Goal: Information Seeking & Learning: Find specific fact

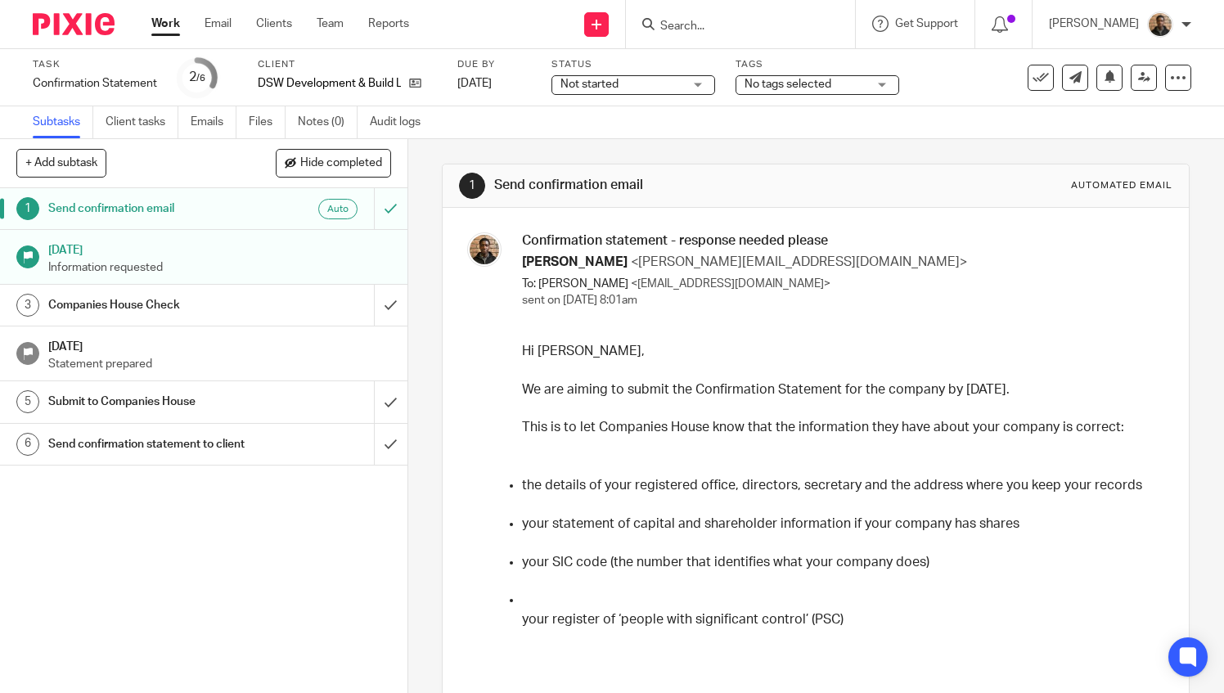
scroll to position [164, 0]
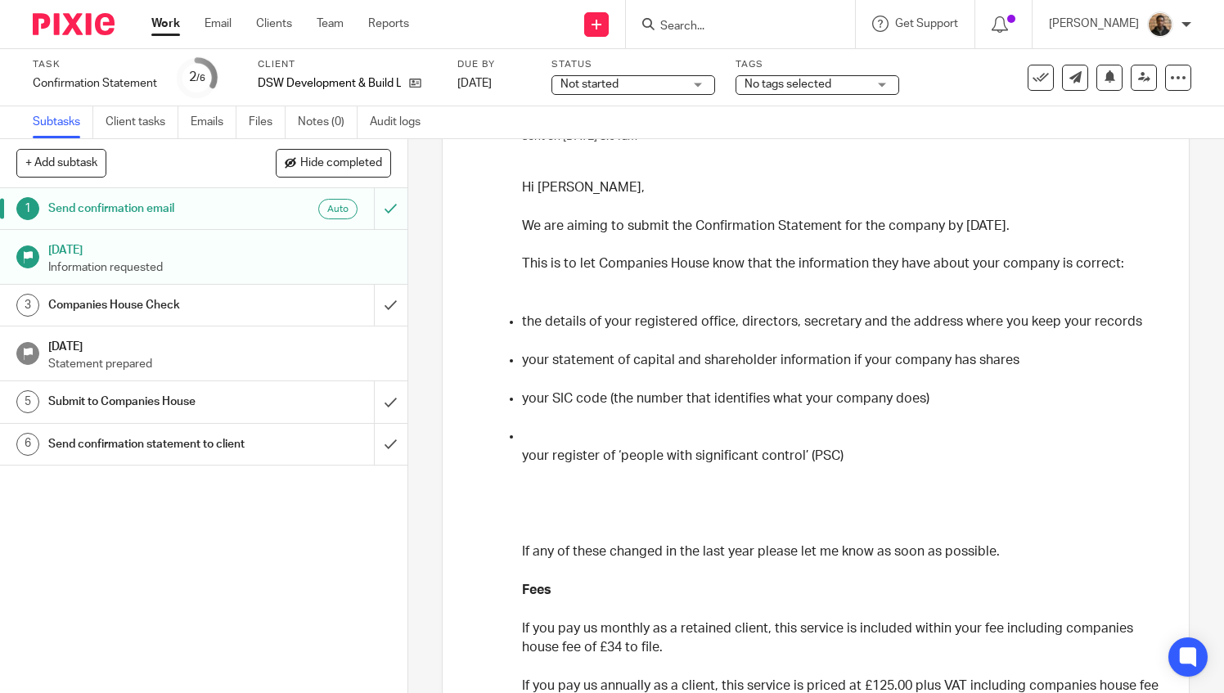
click at [706, 30] on input "Search" at bounding box center [732, 27] width 147 height 15
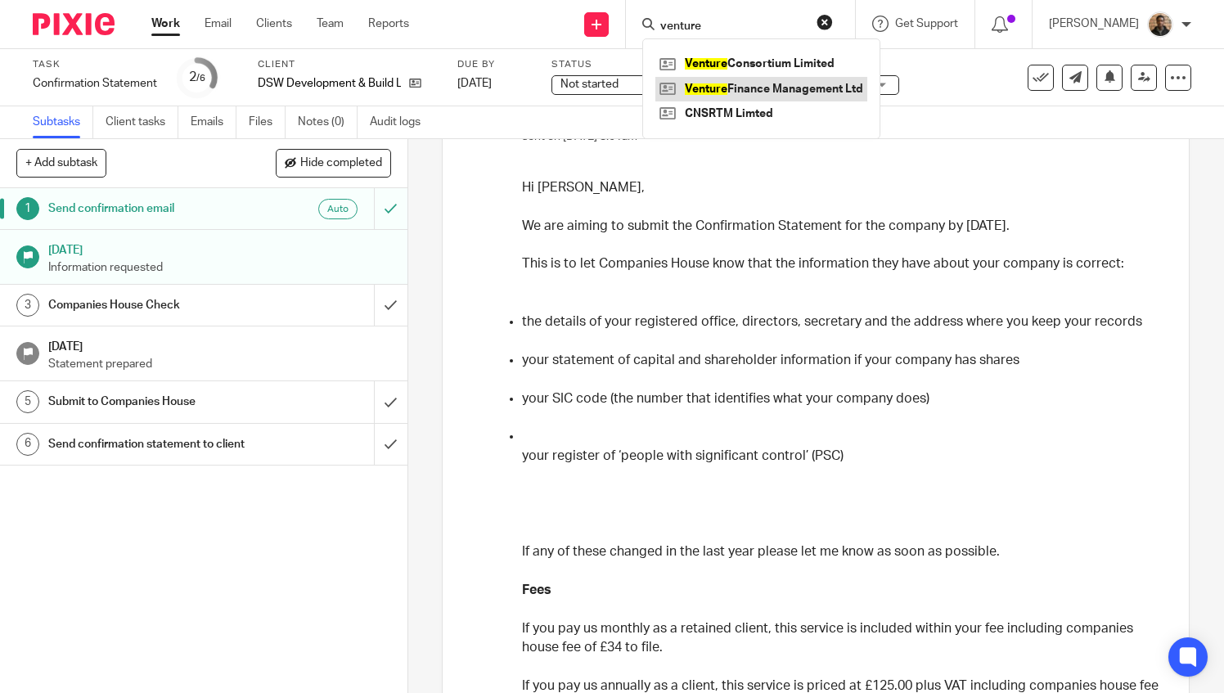
type input "venture"
click at [743, 97] on link at bounding box center [761, 89] width 212 height 25
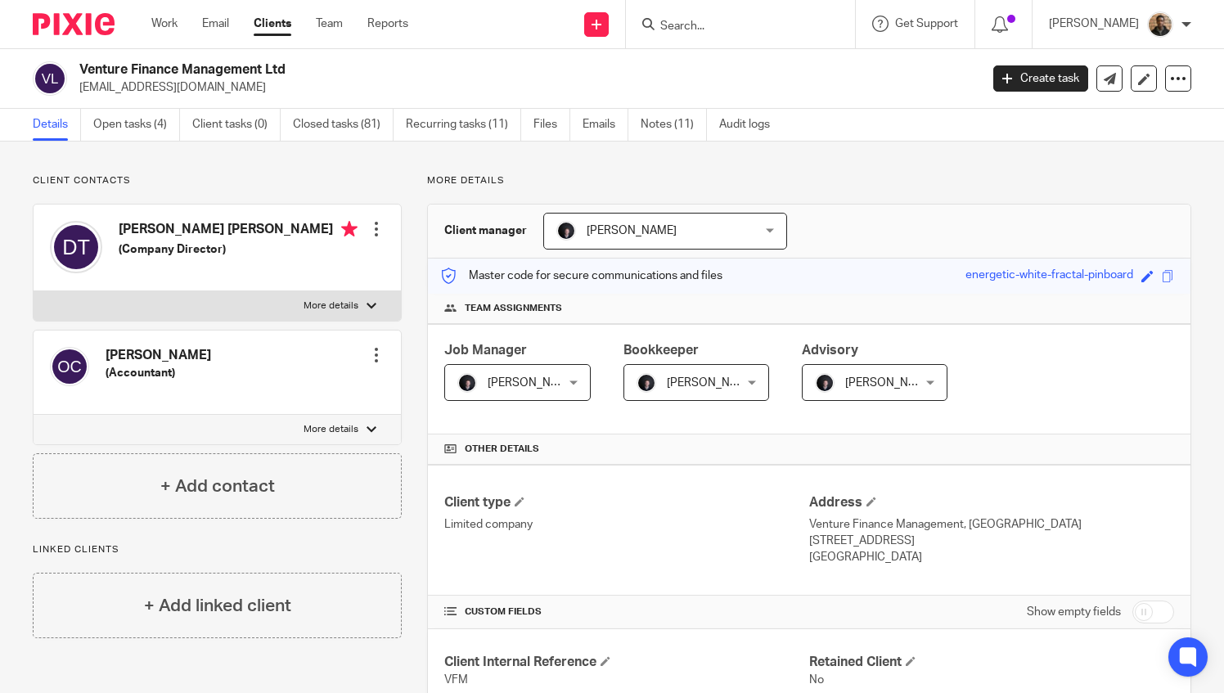
click at [854, 88] on p "venturefinancemanagement@gmail.com" at bounding box center [523, 87] width 889 height 16
click at [648, 118] on link "Notes (11)" at bounding box center [674, 125] width 66 height 32
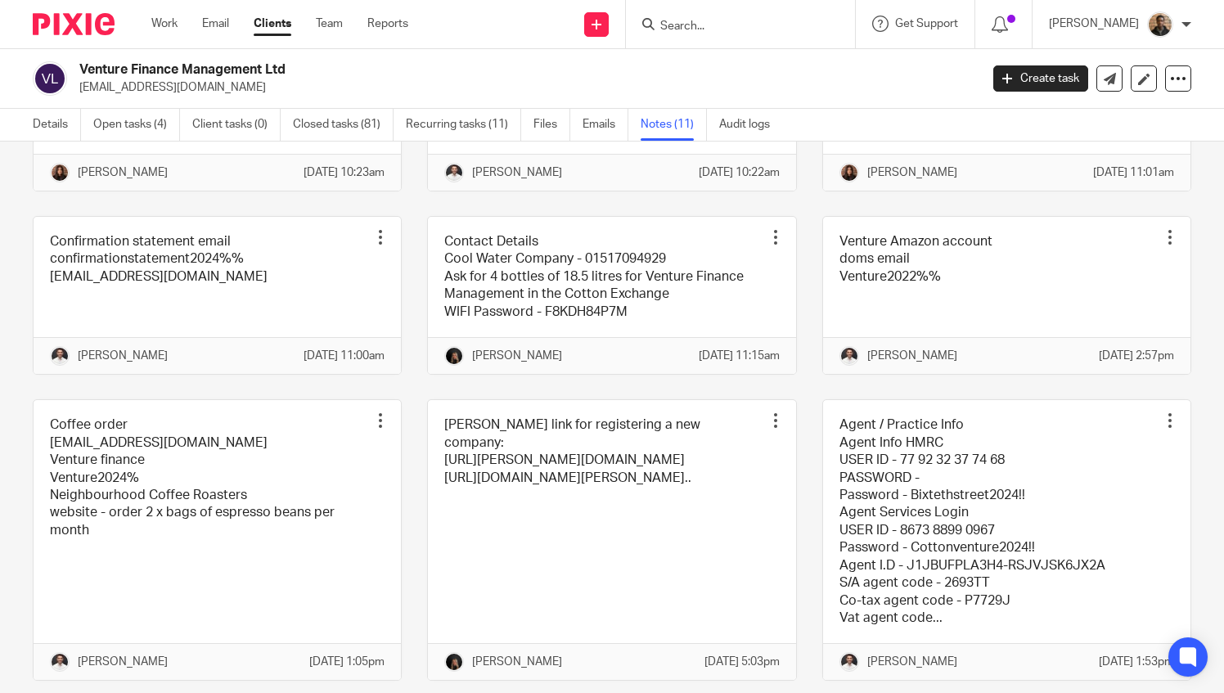
scroll to position [409, 0]
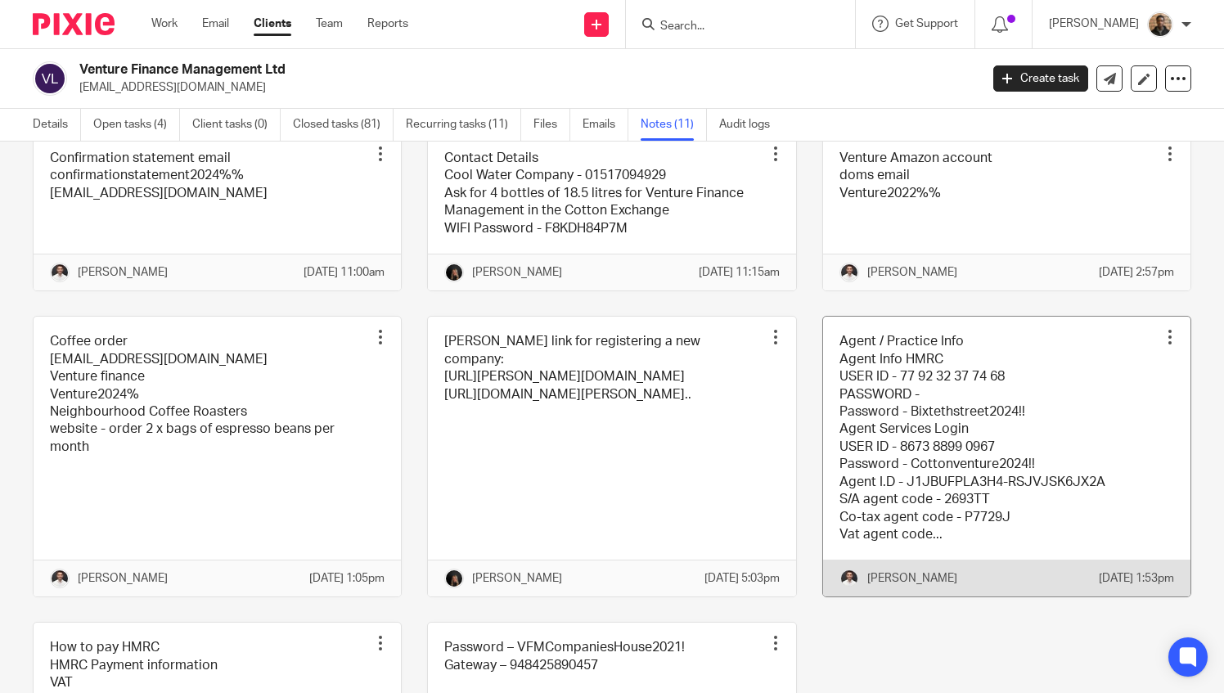
click at [1007, 445] on link at bounding box center [1006, 457] width 367 height 280
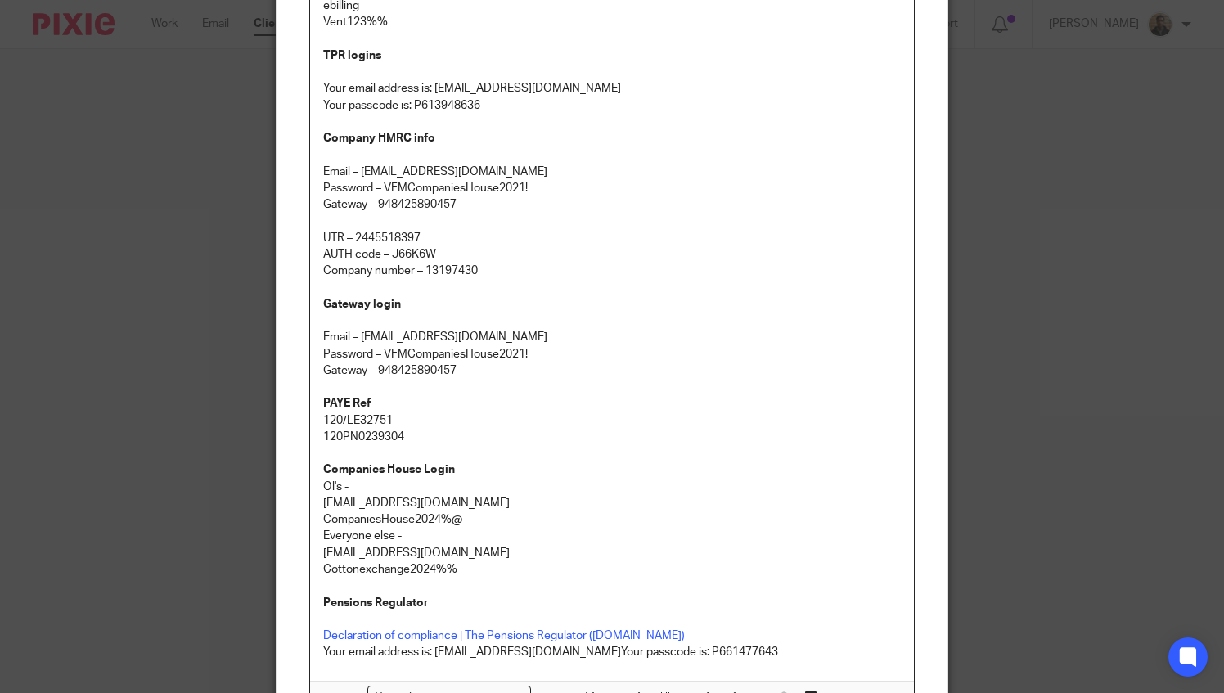
scroll to position [655, 0]
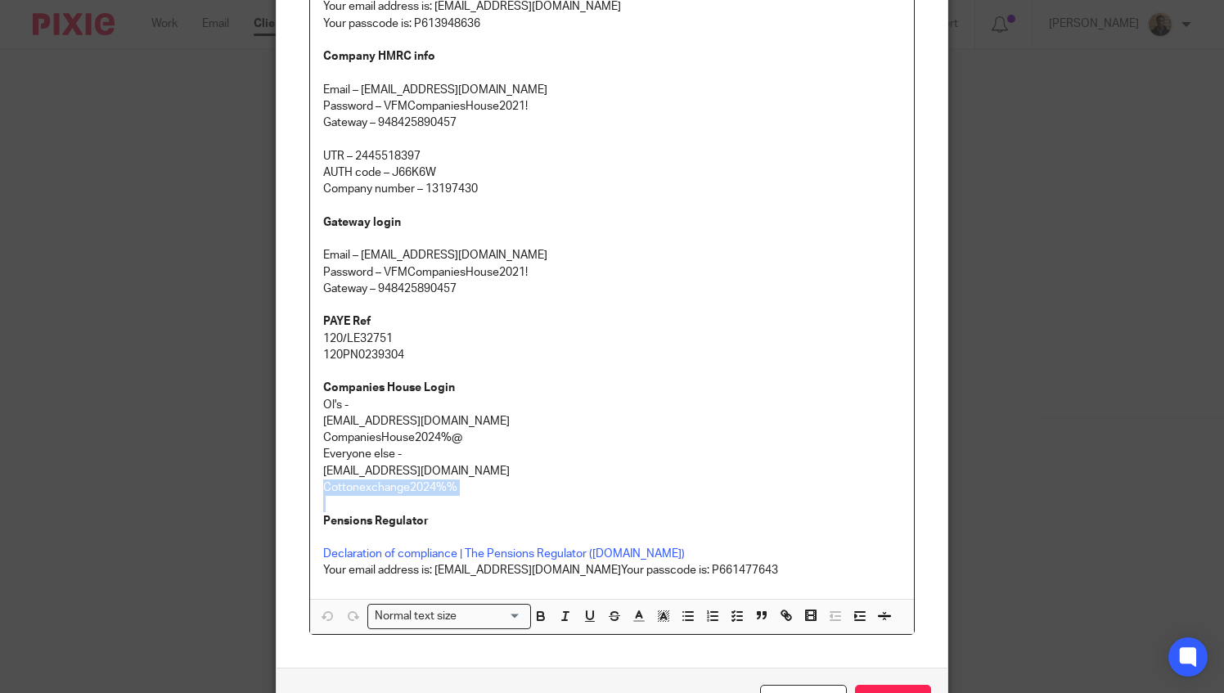
drag, startPoint x: 314, startPoint y: 484, endPoint x: 431, endPoint y: 498, distance: 117.7
click at [431, 498] on div "Agent / Practice Info Agent Info HMRC USER ID - 77 92 32 37 74 68 PASSWORD - Pa…" at bounding box center [612, 60] width 605 height 1078
copy p "Cottonexchange2024%%"
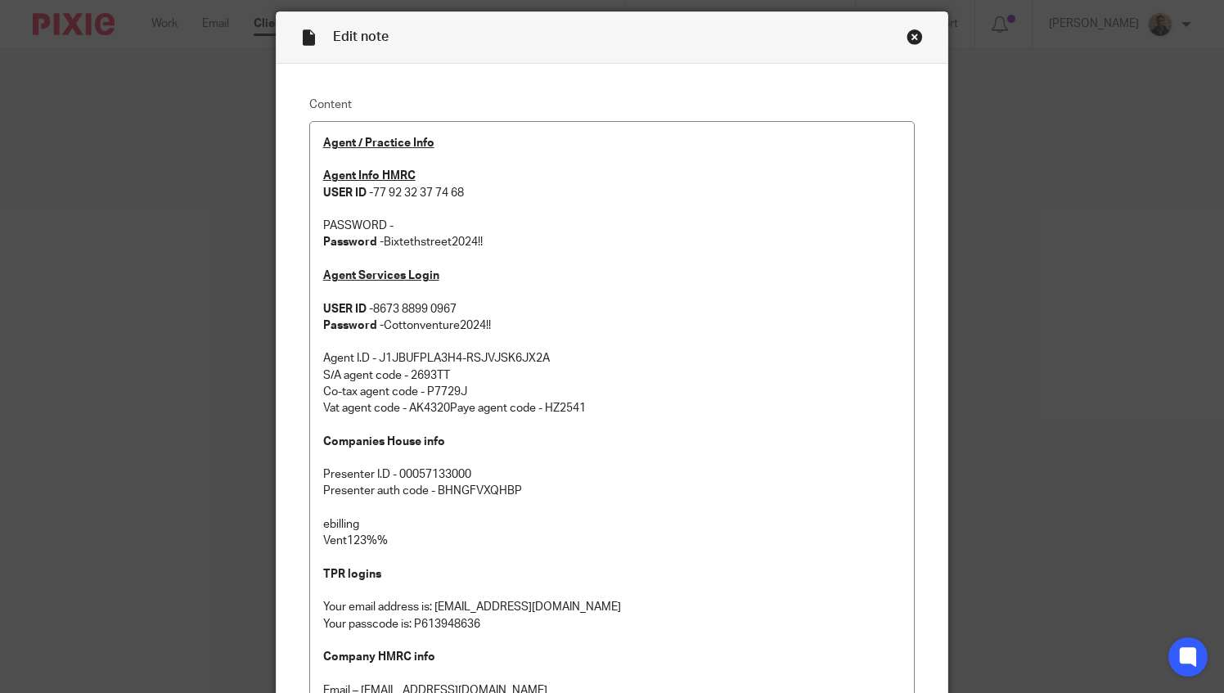
scroll to position [0, 0]
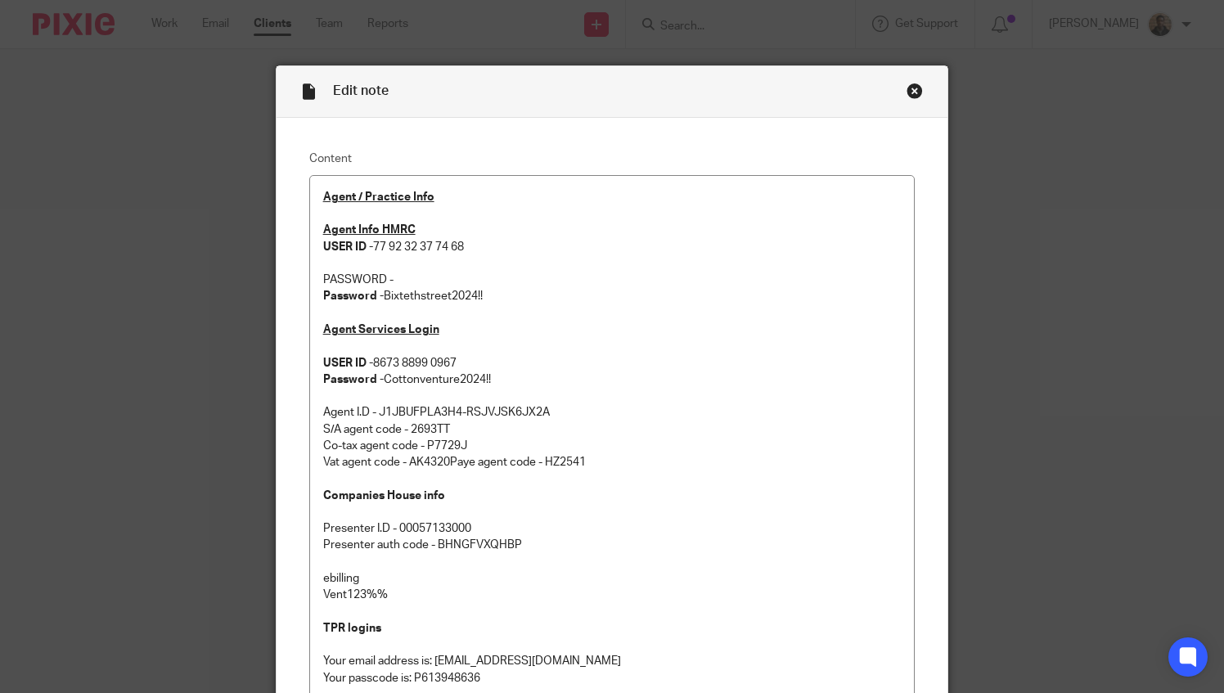
click at [910, 92] on div "Close this dialog window" at bounding box center [915, 91] width 16 height 16
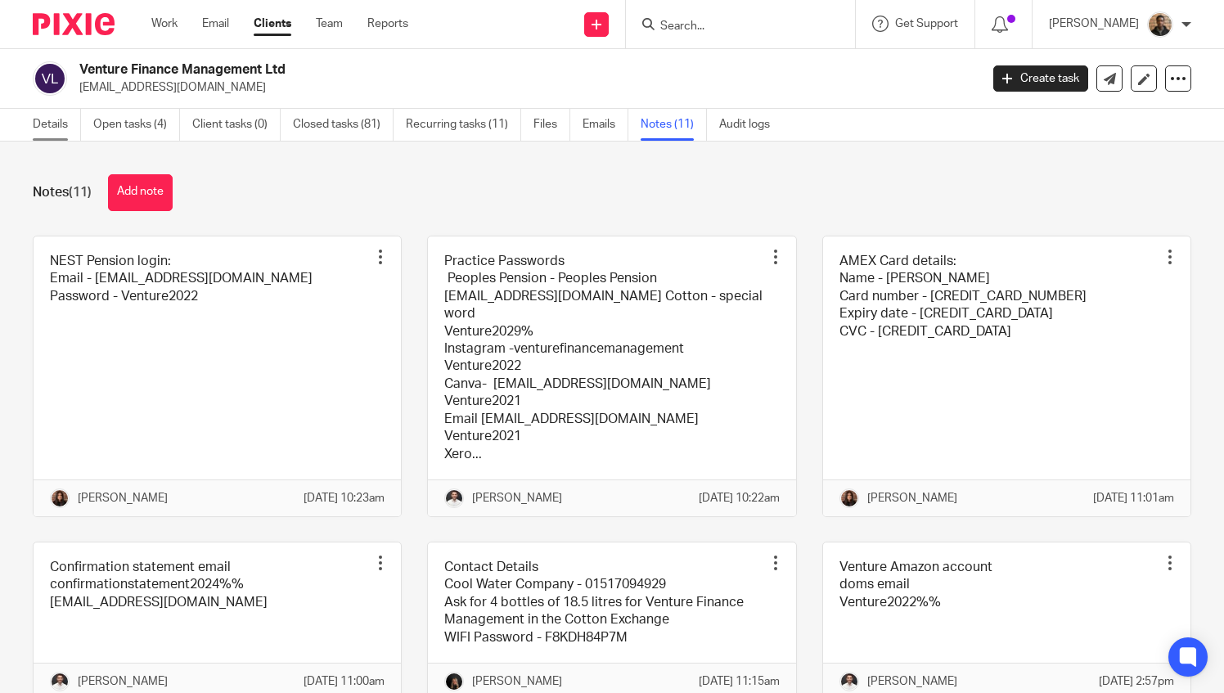
click at [74, 121] on link "Details" at bounding box center [57, 125] width 48 height 32
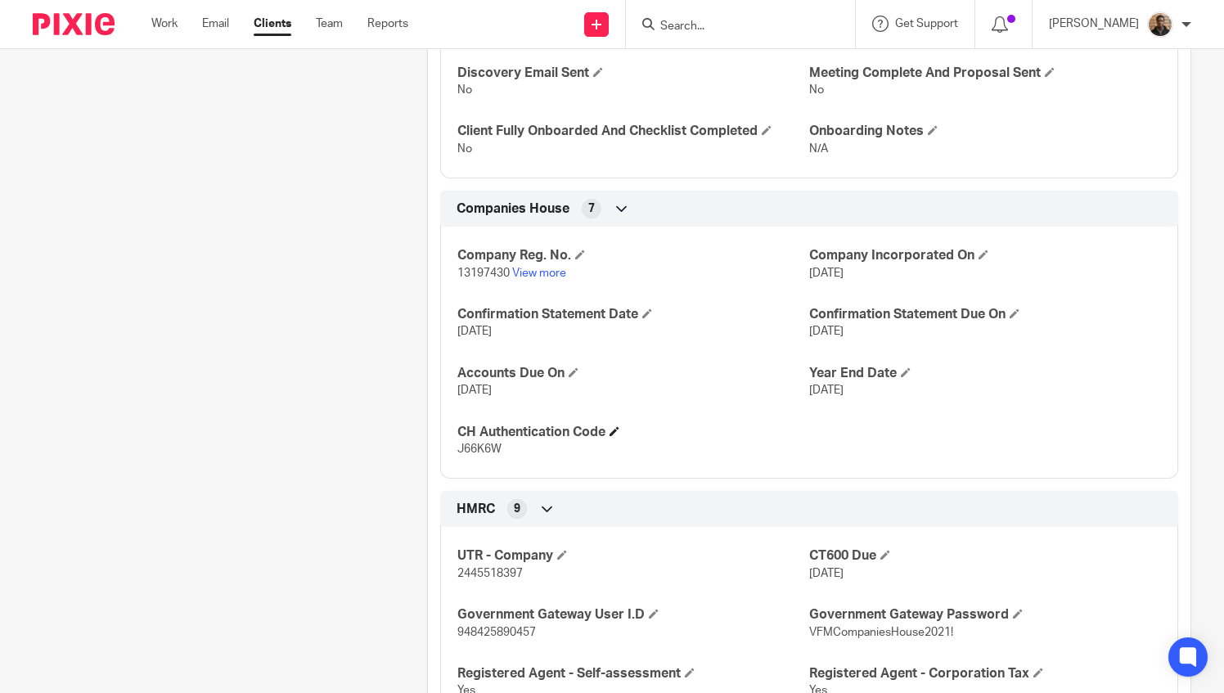
scroll to position [772, 0]
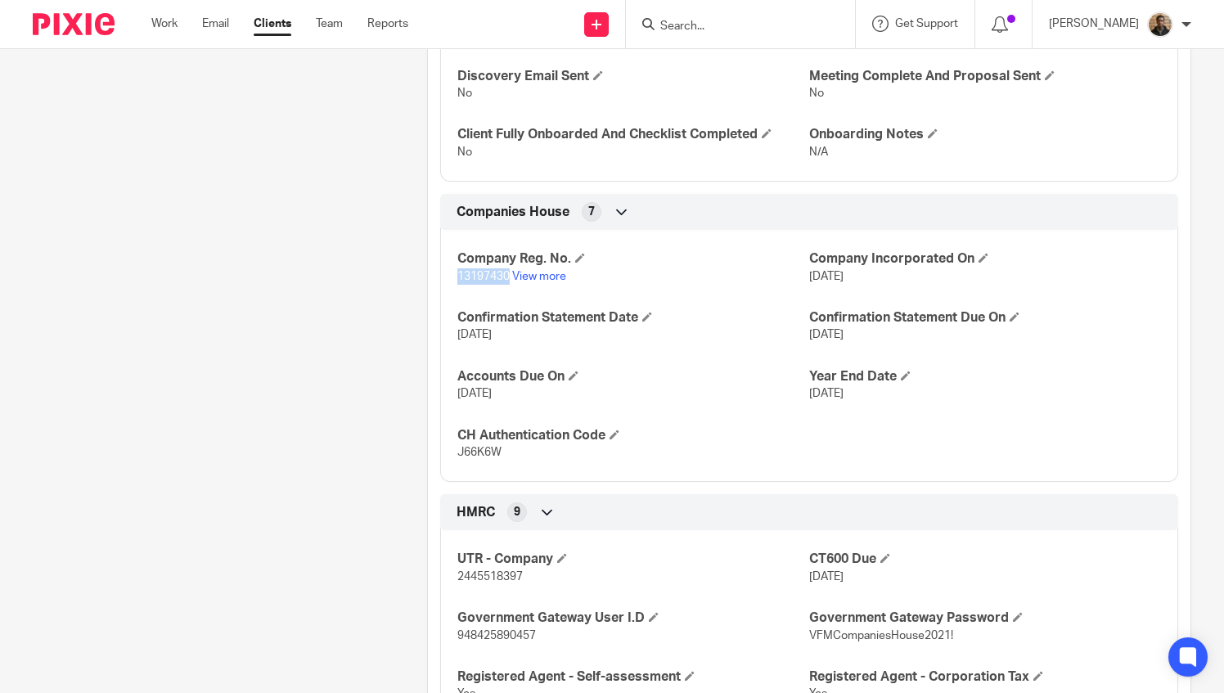
drag, startPoint x: 455, startPoint y: 273, endPoint x: 504, endPoint y: 285, distance: 50.4
click at [504, 285] on div "Company Reg. No. 13197430 View more Company Incorporated On 11 Feb 2021 Confirm…" at bounding box center [809, 350] width 738 height 264
drag, startPoint x: 504, startPoint y: 285, endPoint x: 483, endPoint y: 272, distance: 24.6
copy span "13197430"
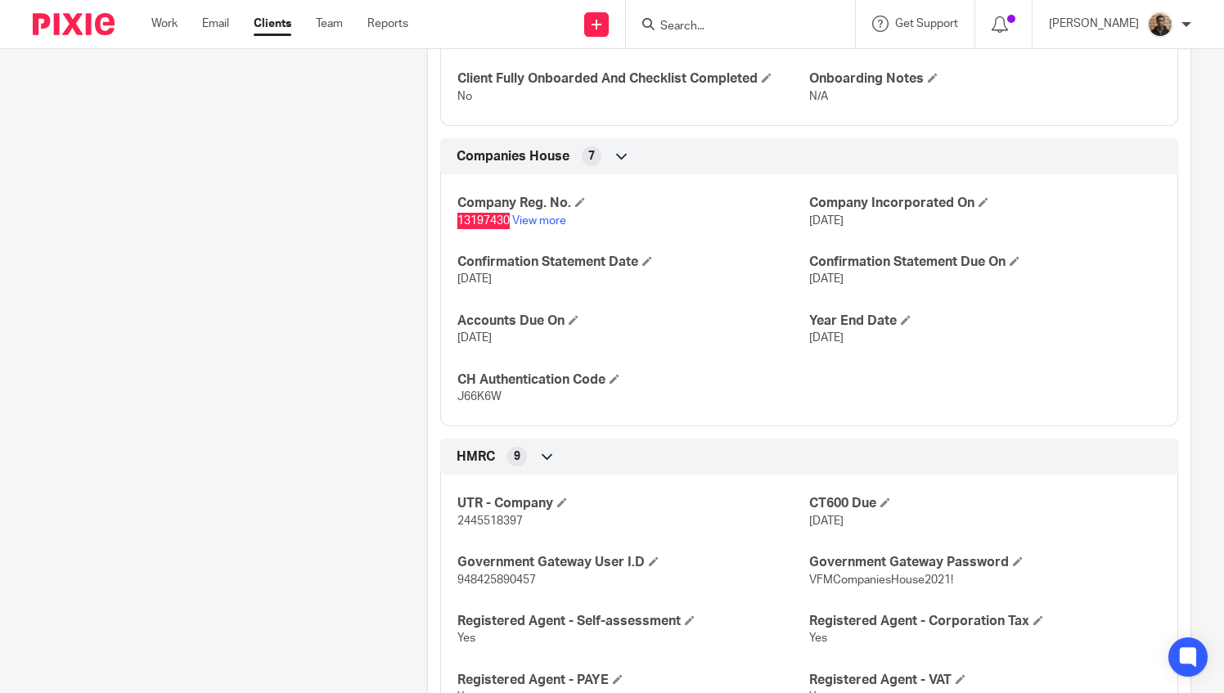
scroll to position [854, 0]
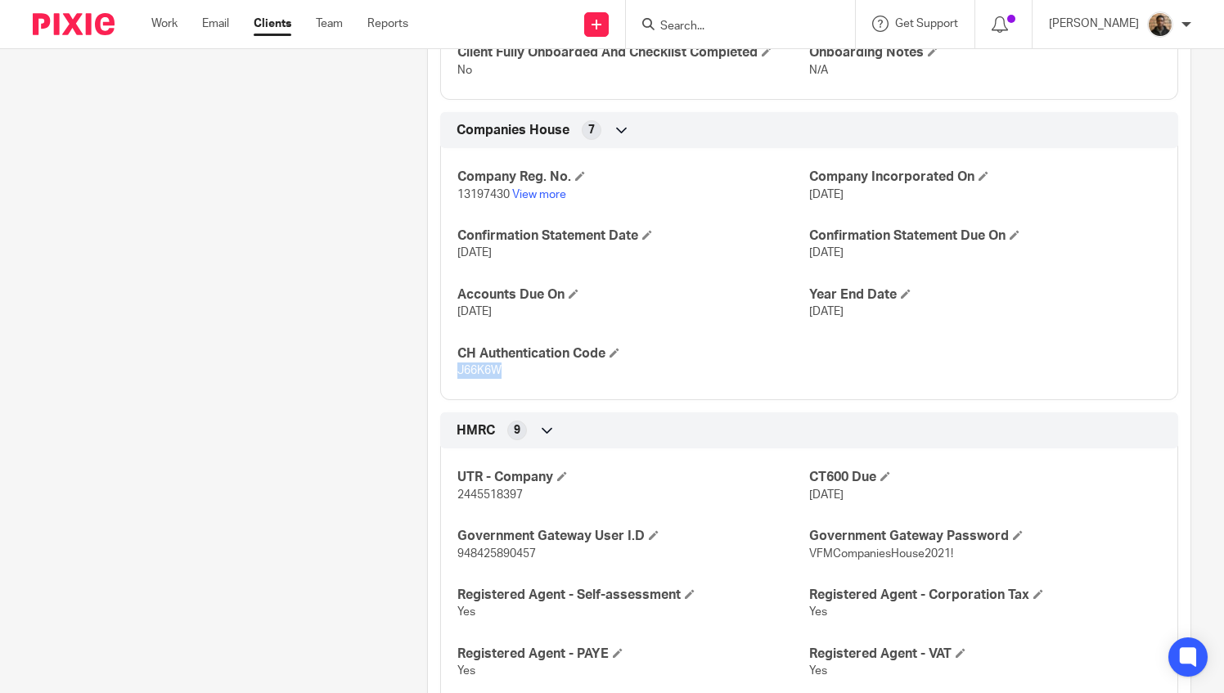
drag, startPoint x: 462, startPoint y: 367, endPoint x: 497, endPoint y: 368, distance: 35.2
click at [497, 368] on div "Company Reg. No. 13197430 View more Company Incorporated On 11 Feb 2021 Confirm…" at bounding box center [809, 268] width 738 height 264
drag, startPoint x: 497, startPoint y: 368, endPoint x: 488, endPoint y: 370, distance: 9.1
copy span "J66K6W"
click at [384, 116] on div "Client contacts Dominic Liam Talbot (Company Director) Edit contact Create clie…" at bounding box center [204, 524] width 394 height 2409
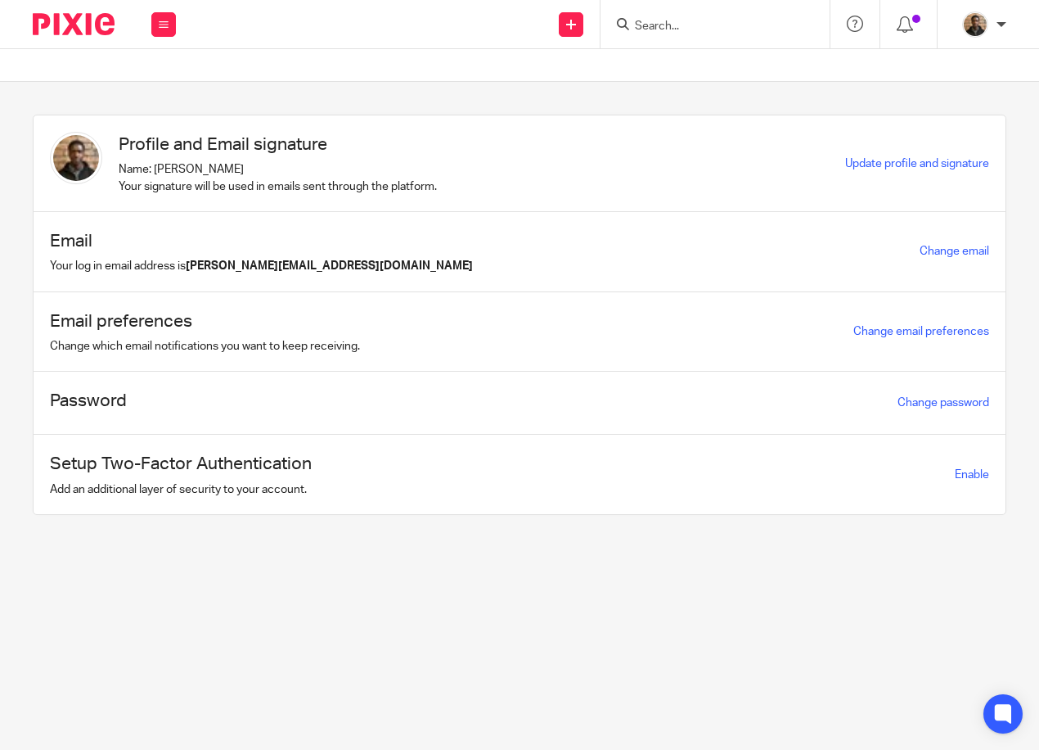
click at [655, 25] on input "Search" at bounding box center [706, 27] width 147 height 15
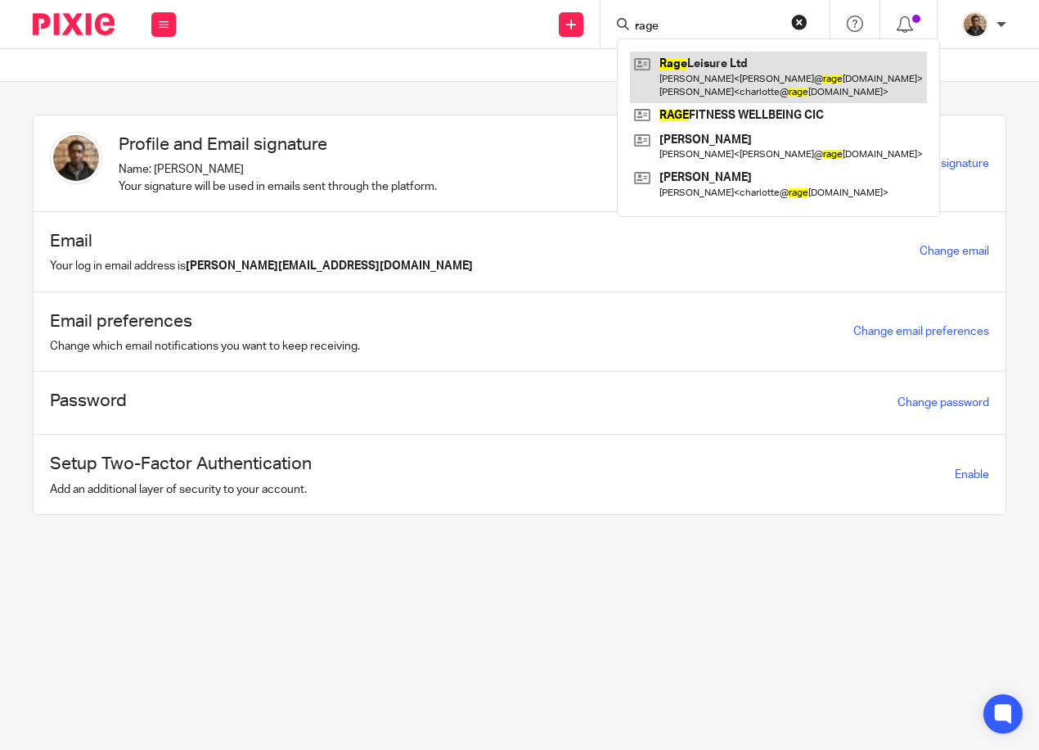
type input "rage"
click at [721, 70] on link at bounding box center [778, 77] width 297 height 51
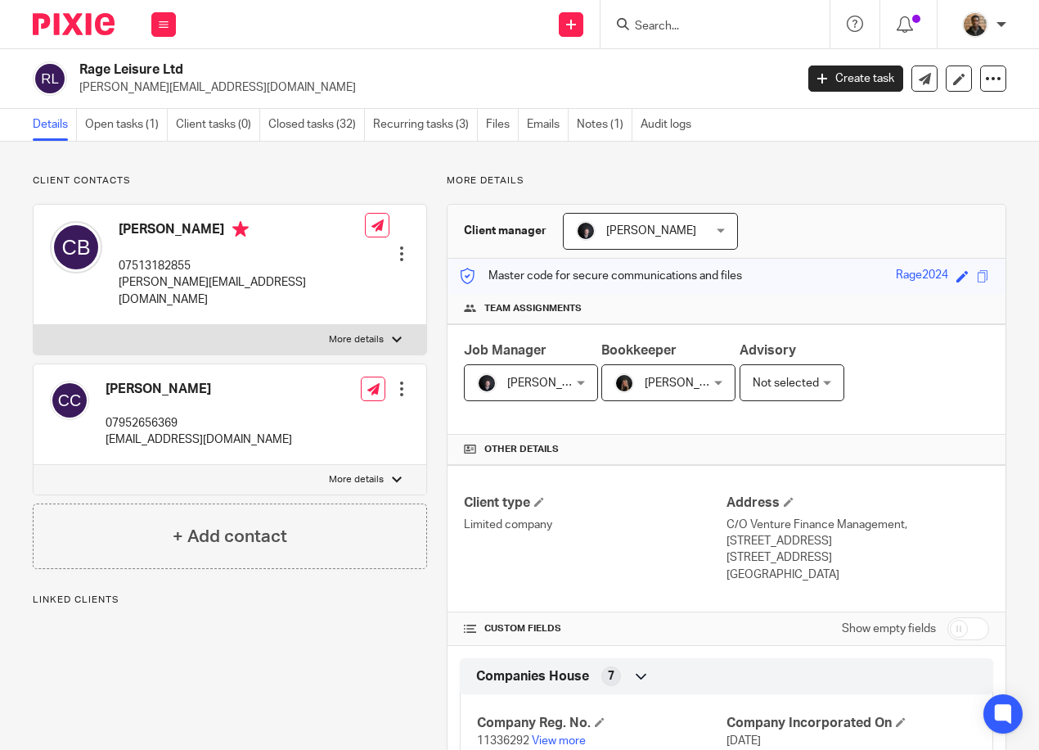
scroll to position [327, 0]
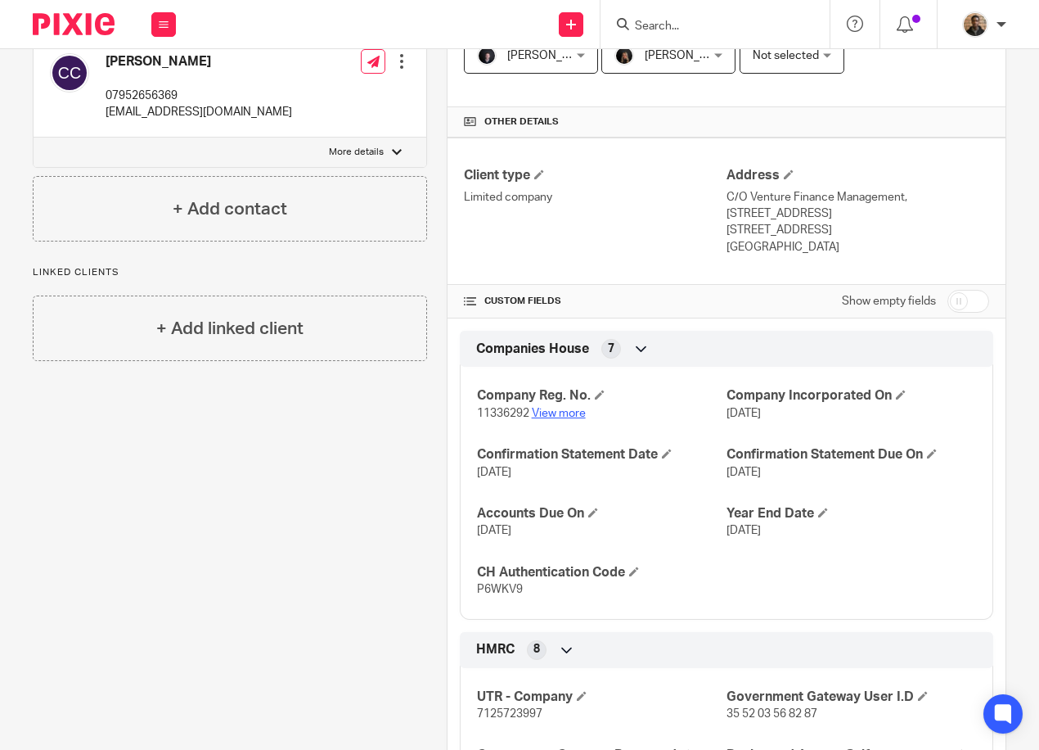
click at [574, 416] on link "View more" at bounding box center [559, 412] width 54 height 11
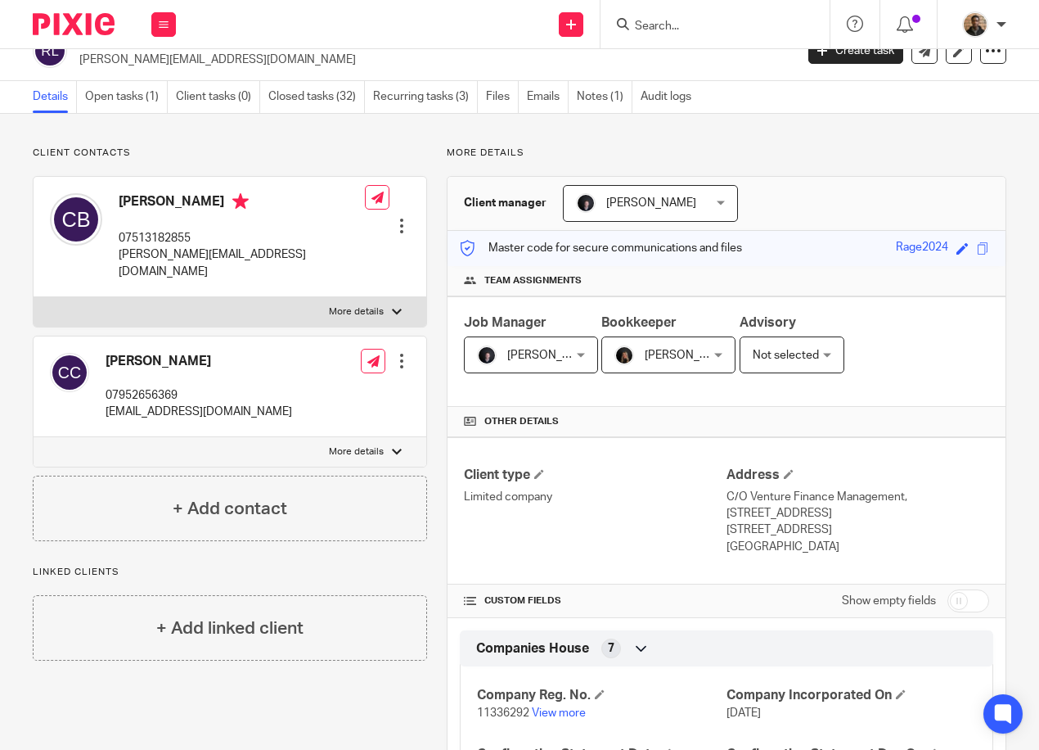
scroll to position [0, 0]
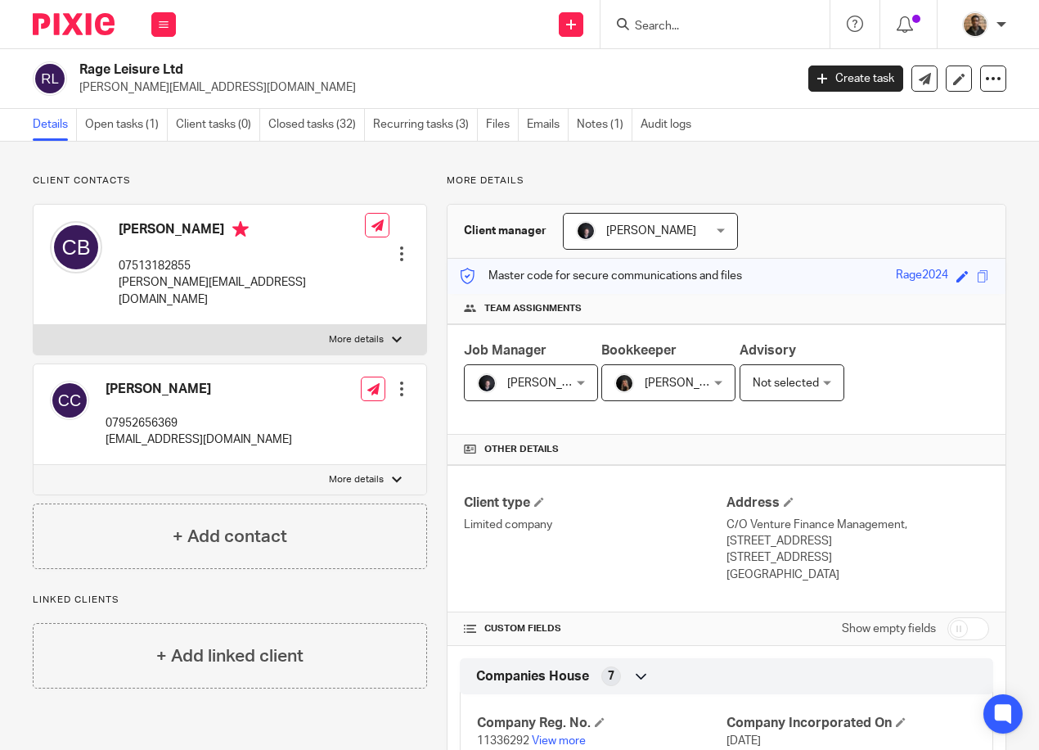
click at [662, 18] on form at bounding box center [720, 24] width 174 height 20
click at [667, 30] on input "Search" at bounding box center [706, 27] width 147 height 15
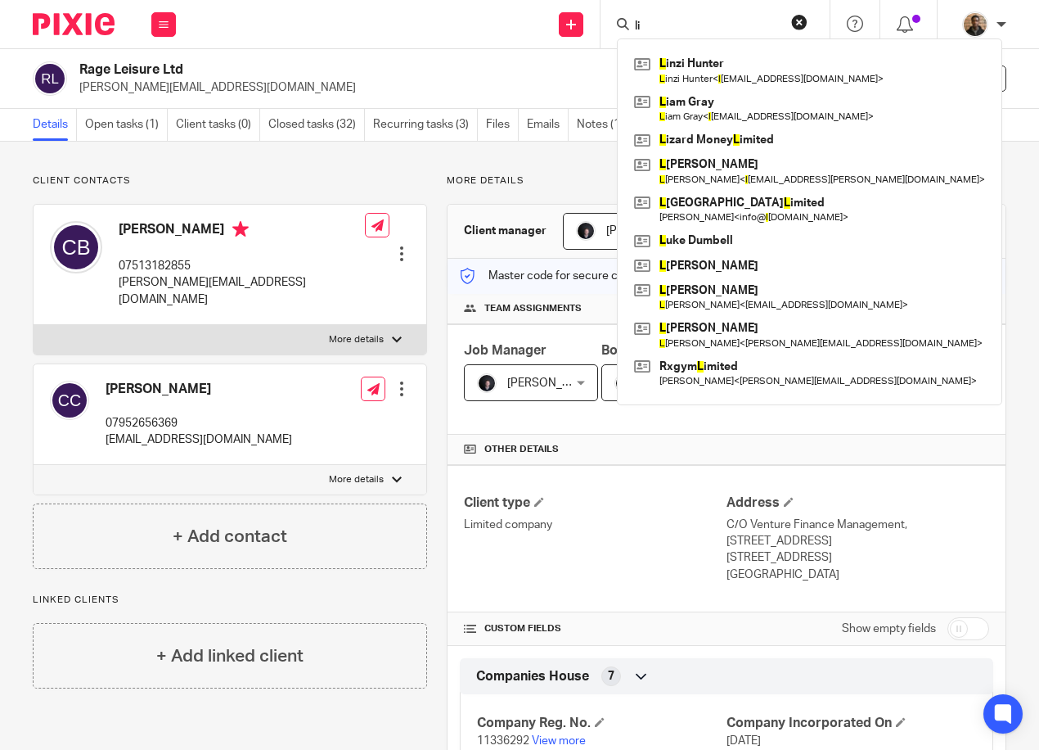
type input "l"
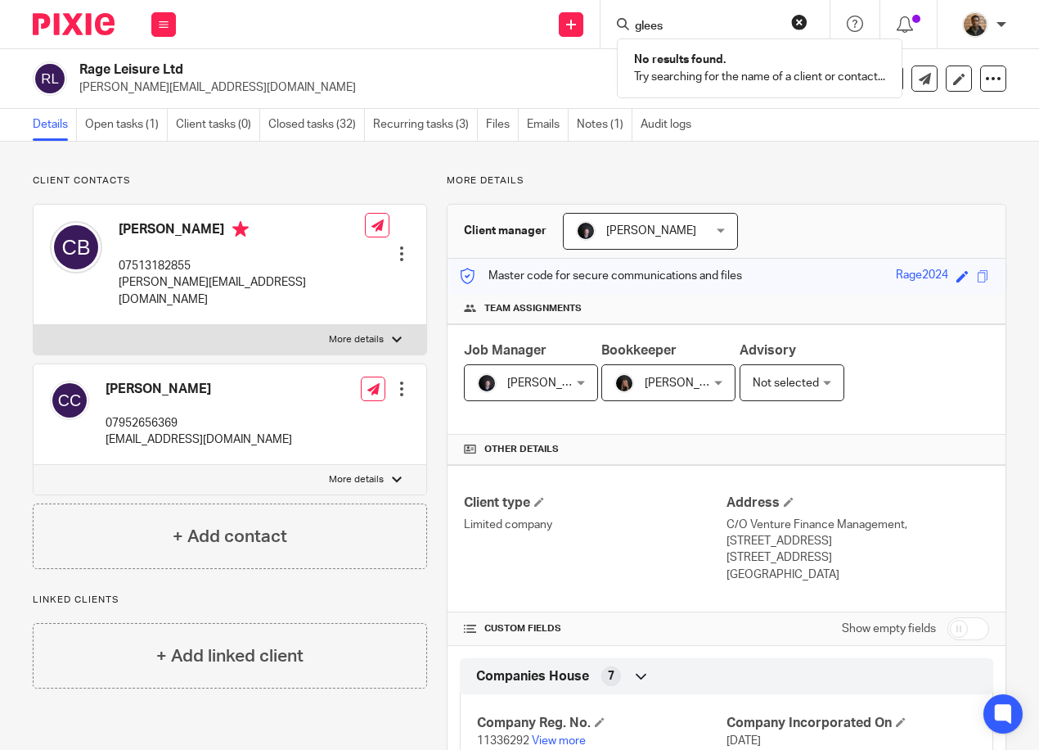
click at [790, 24] on form "glees" at bounding box center [720, 24] width 174 height 20
click at [678, 28] on input "glees" at bounding box center [706, 27] width 147 height 15
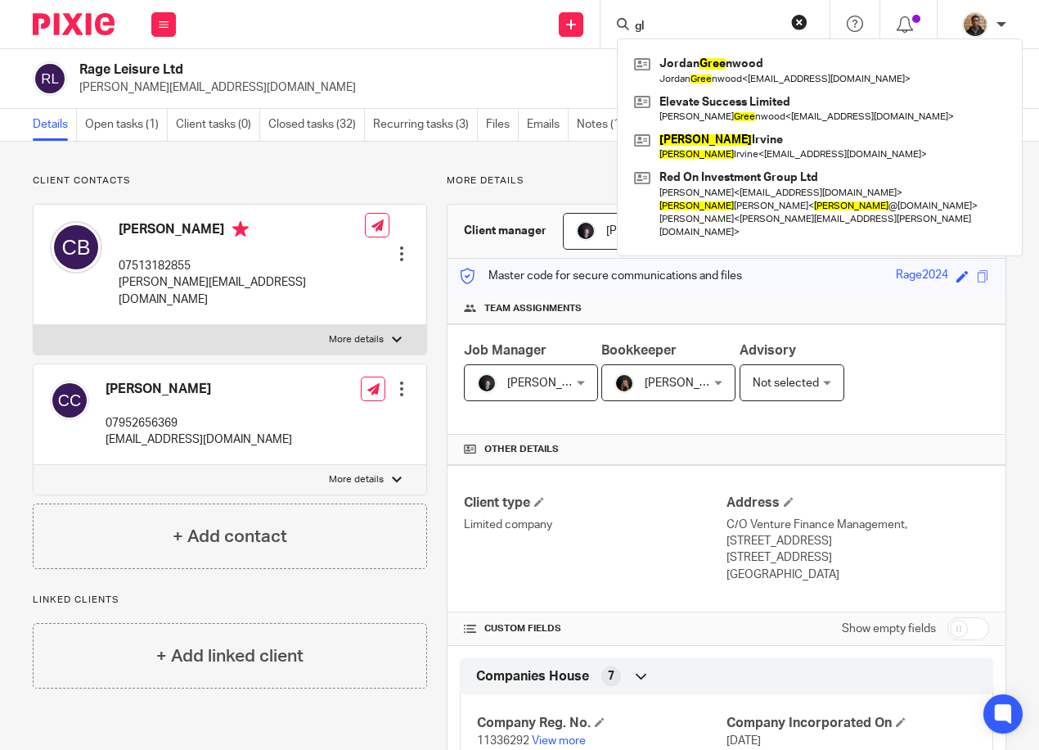
type input "g"
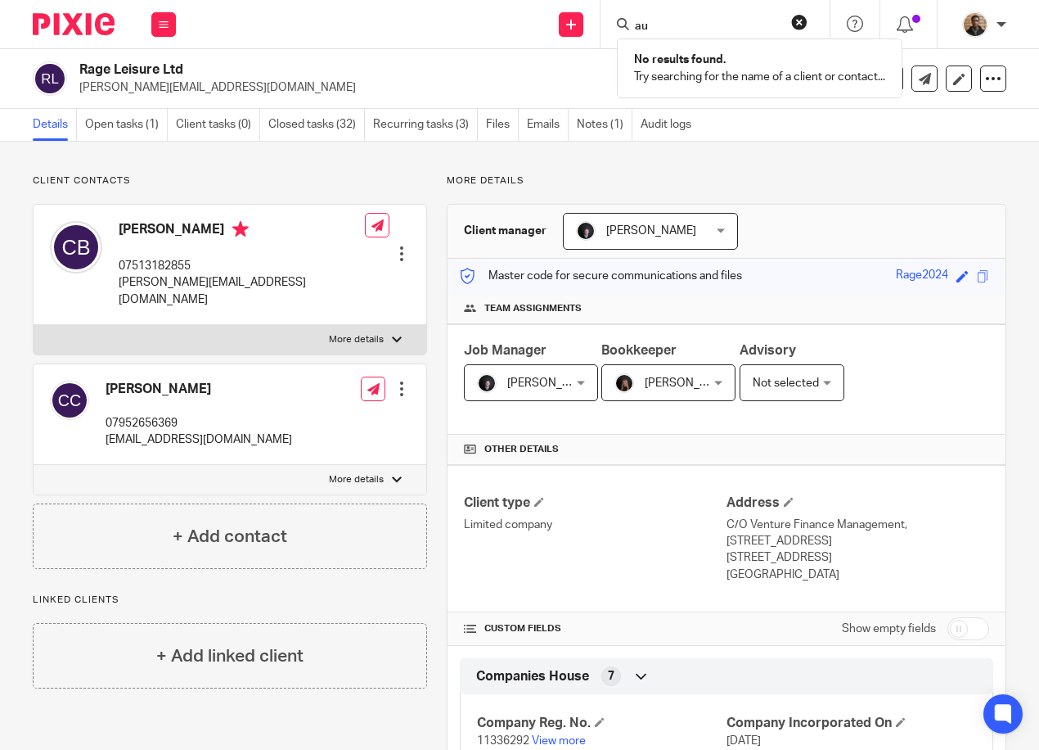
type input "a"
